Goal: Obtain resource: Obtain resource

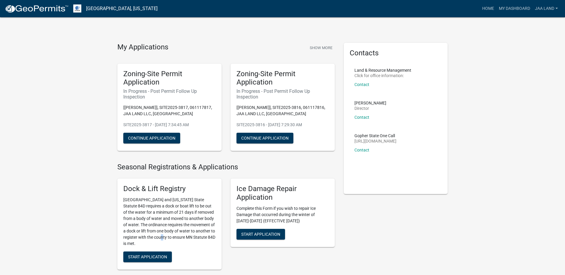
click at [164, 119] on p "[GEOGRAPHIC_DATA] and [US_STATE] State Statute 84D requires a dock or boat lift…" at bounding box center [169, 222] width 92 height 50
click at [517, 10] on link "My Dashboard" at bounding box center [515, 8] width 36 height 11
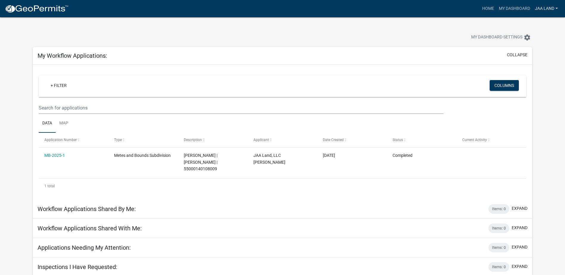
click at [544, 9] on link "JAA Land" at bounding box center [547, 8] width 28 height 11
click at [536, 24] on link "Account" at bounding box center [537, 24] width 48 height 14
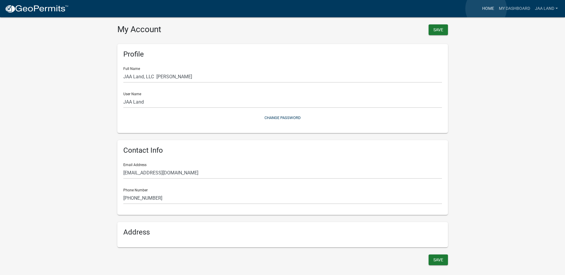
click at [486, 9] on link "Home" at bounding box center [488, 8] width 17 height 11
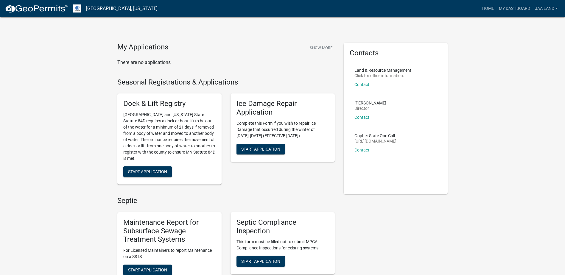
click at [98, 8] on link "Otter Tail County, Minnesota" at bounding box center [122, 9] width 72 height 10
click at [520, 8] on link "My Dashboard" at bounding box center [515, 8] width 36 height 11
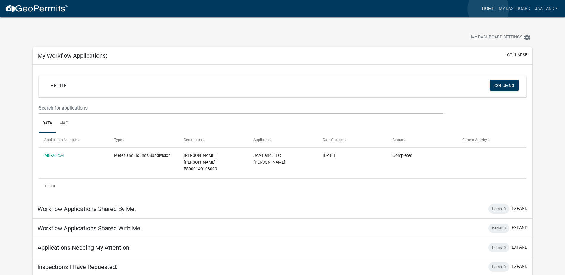
click at [488, 9] on link "Home" at bounding box center [488, 8] width 17 height 11
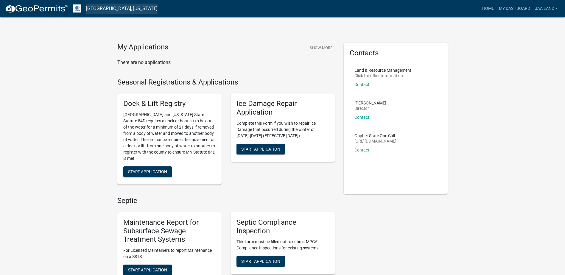
click at [127, 6] on link "Otter Tail County, Minnesota" at bounding box center [122, 9] width 72 height 10
click at [58, 10] on img at bounding box center [37, 8] width 64 height 9
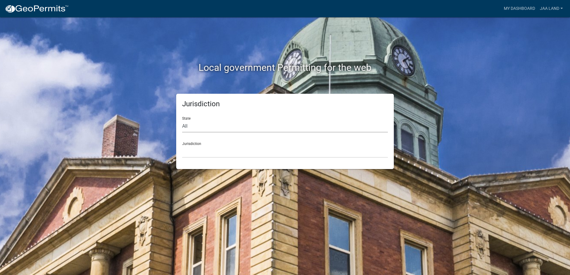
click at [212, 119] on select "All Colorado Georgia Indiana Iowa Kansas Minnesota Ohio South Carolina Wisconsin" at bounding box center [285, 126] width 206 height 12
select select "Minnesota"
click at [182, 119] on select "All Colorado Georgia Indiana Iowa Kansas Minnesota Ohio South Carolina Wisconsin" at bounding box center [285, 126] width 206 height 12
click at [195, 119] on select "Becker County, Minnesota Benton County, Minnesota Carlton County, Minnesota Cit…" at bounding box center [285, 152] width 206 height 12
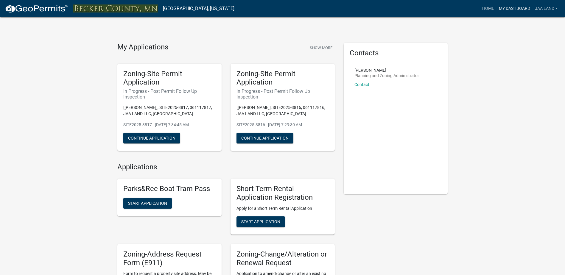
click at [521, 9] on link "My Dashboard" at bounding box center [515, 8] width 36 height 11
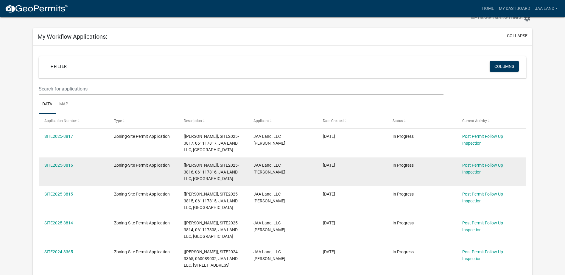
scroll to position [30, 0]
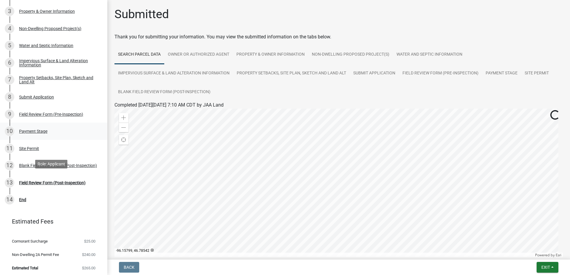
scroll to position [101, 0]
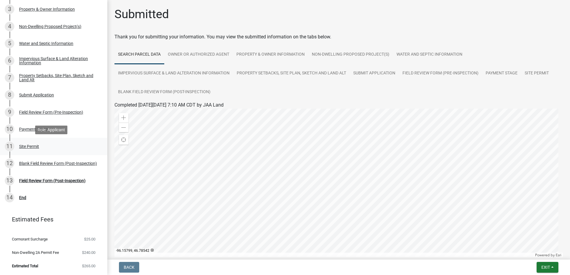
click at [32, 146] on div "Site Permit" at bounding box center [29, 147] width 20 height 4
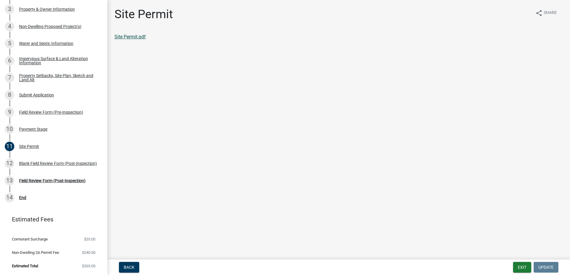
click at [125, 36] on link "Site Permit.pdf" at bounding box center [129, 37] width 31 height 6
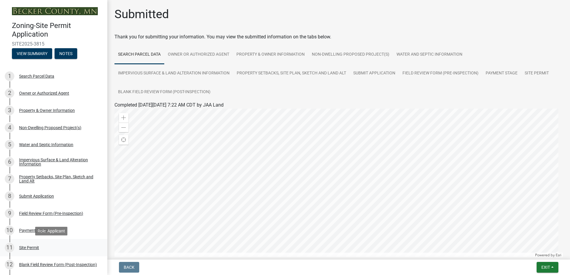
click at [29, 246] on div "Site Permit" at bounding box center [29, 248] width 20 height 4
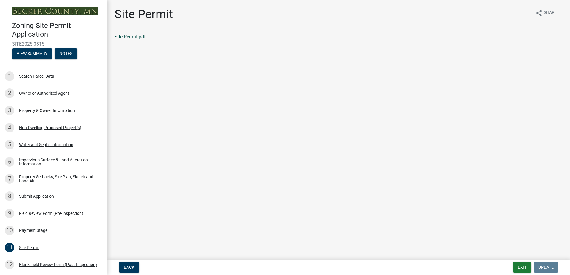
click at [132, 37] on link "Site Permit.pdf" at bounding box center [129, 37] width 31 height 6
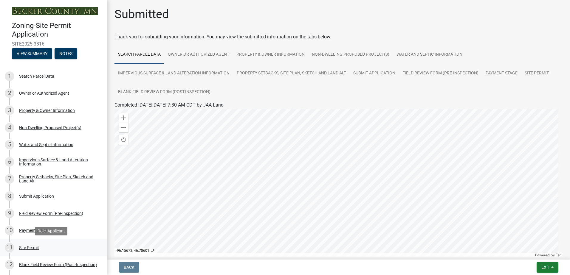
click at [32, 247] on div "Site Permit" at bounding box center [29, 248] width 20 height 4
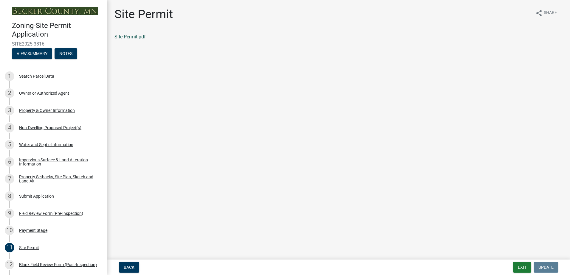
click at [137, 36] on link "Site Permit.pdf" at bounding box center [129, 37] width 31 height 6
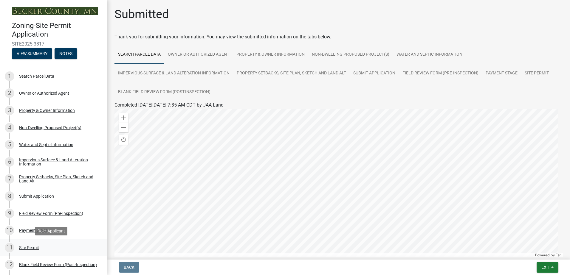
click at [36, 246] on div "Site Permit" at bounding box center [29, 248] width 20 height 4
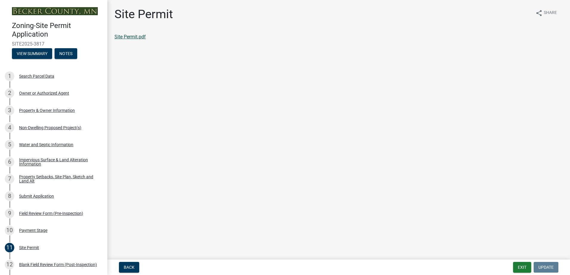
click at [139, 38] on link "Site Permit.pdf" at bounding box center [129, 37] width 31 height 6
